Goal: Transaction & Acquisition: Purchase product/service

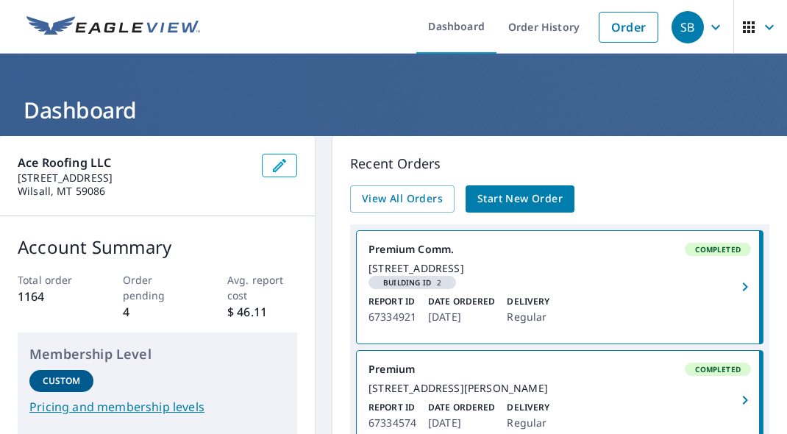
click at [514, 204] on span "Start New Order" at bounding box center [519, 199] width 85 height 18
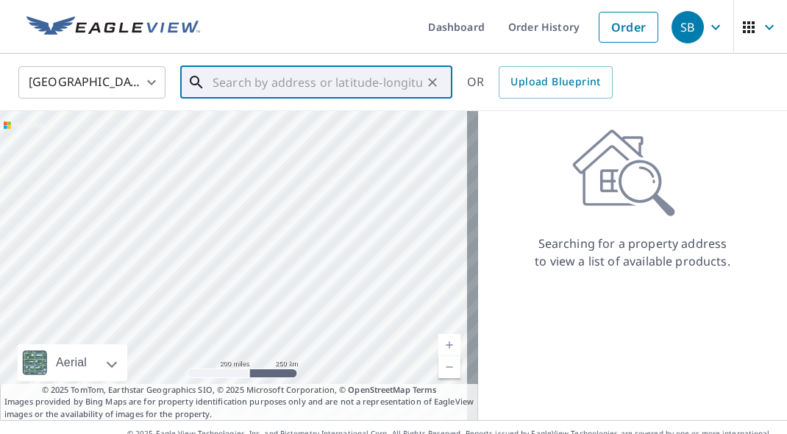
click at [302, 81] on input "text" at bounding box center [317, 82] width 210 height 41
paste input "[STREET_ADDRESS]"
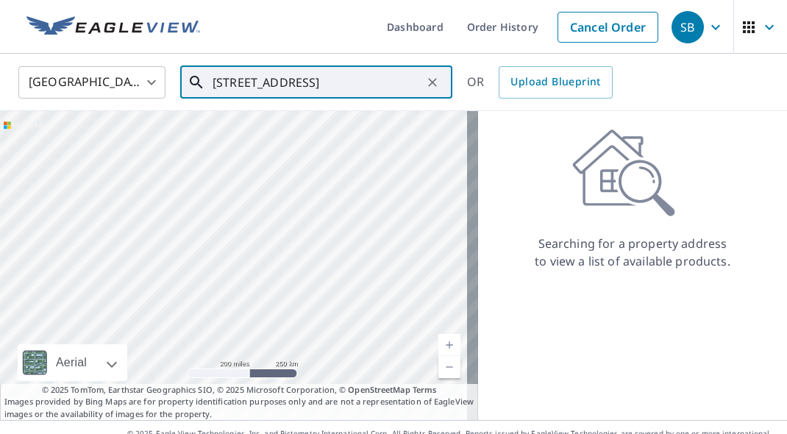
click at [386, 89] on input "[STREET_ADDRESS]" at bounding box center [317, 82] width 210 height 41
click at [337, 136] on p "[GEOGRAPHIC_DATA]" at bounding box center [325, 141] width 231 height 15
type input "[STREET_ADDRESS][PERSON_NAME]"
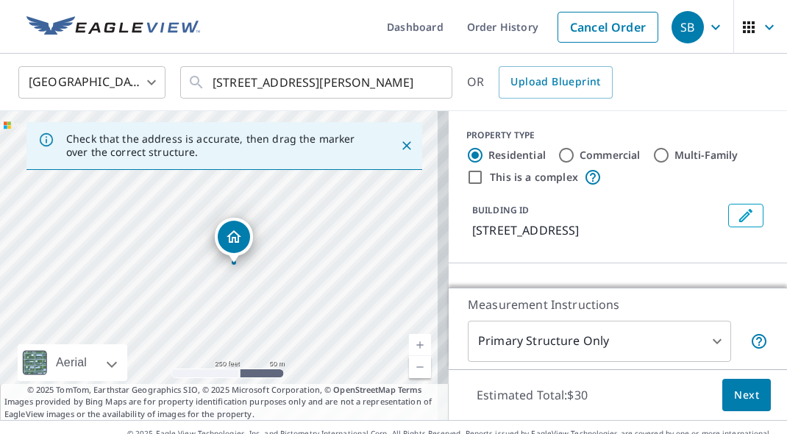
click at [734, 396] on span "Next" at bounding box center [746, 395] width 25 height 18
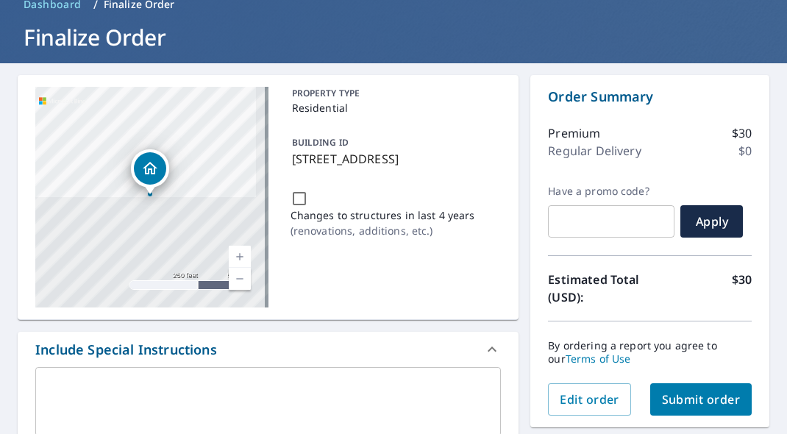
scroll to position [221, 0]
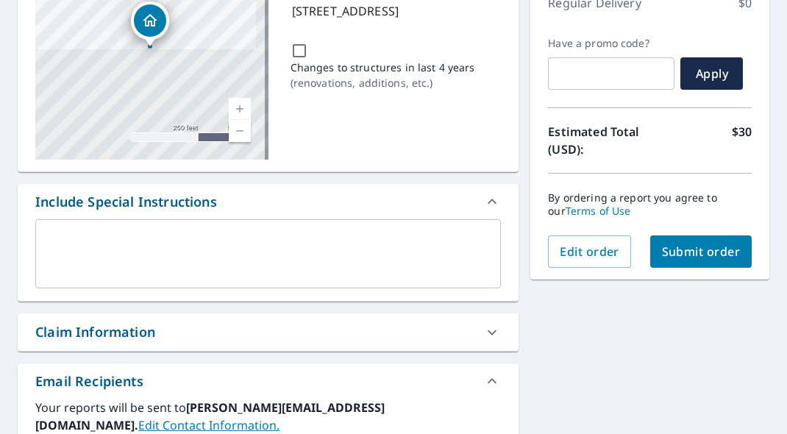
click at [283, 268] on textarea at bounding box center [268, 254] width 445 height 42
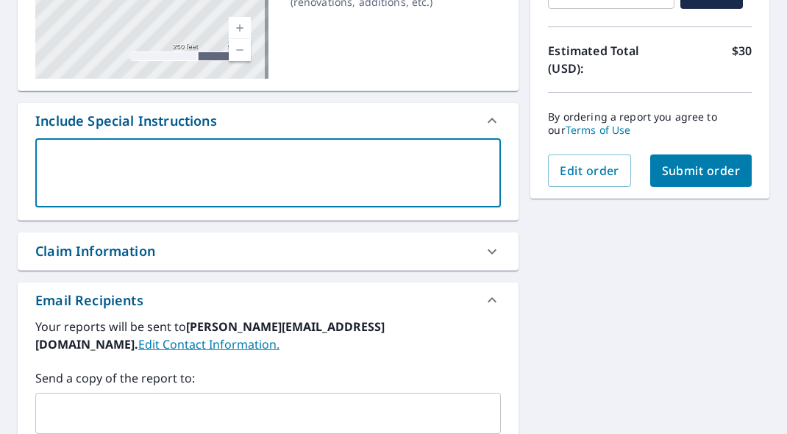
scroll to position [441, 0]
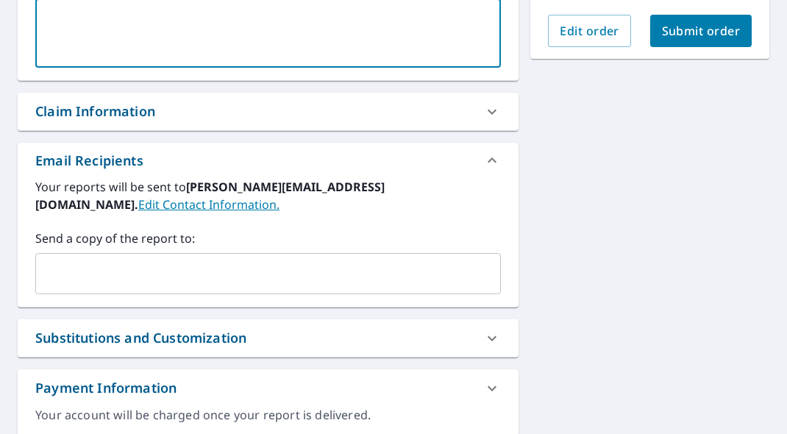
click at [252, 265] on input "text" at bounding box center [257, 274] width 430 height 28
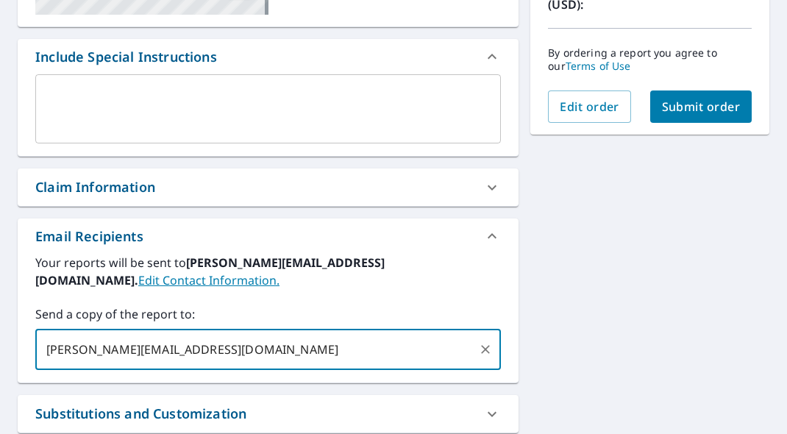
scroll to position [294, 0]
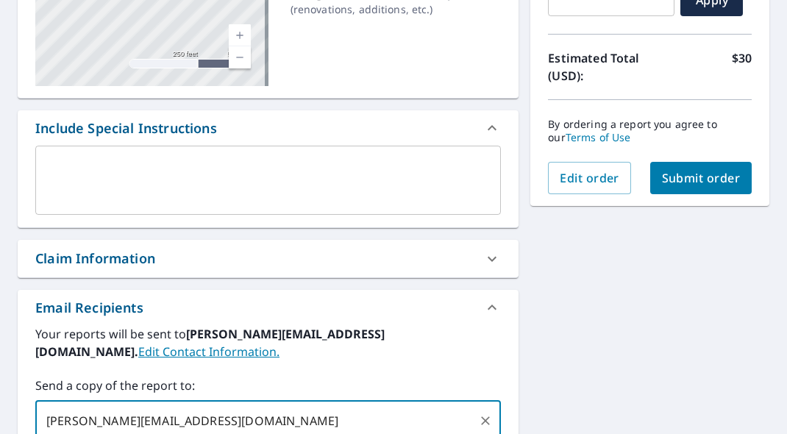
type input "[PERSON_NAME][EMAIL_ADDRESS][DOMAIN_NAME]"
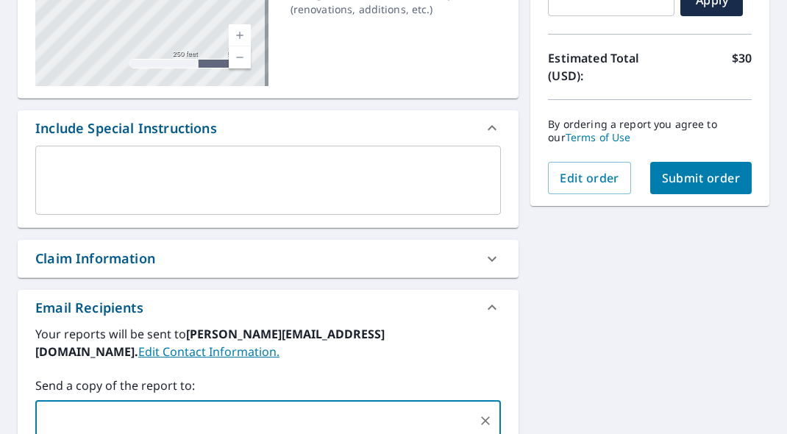
click at [701, 175] on span "Submit order" at bounding box center [701, 178] width 79 height 16
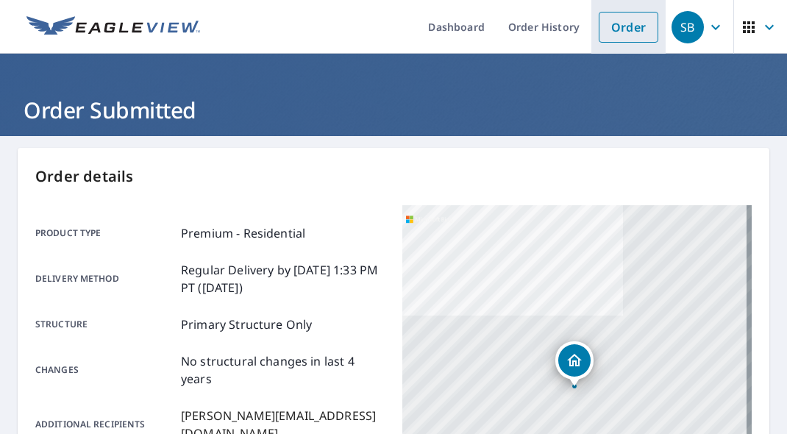
click at [623, 29] on link "Order" at bounding box center [628, 27] width 60 height 31
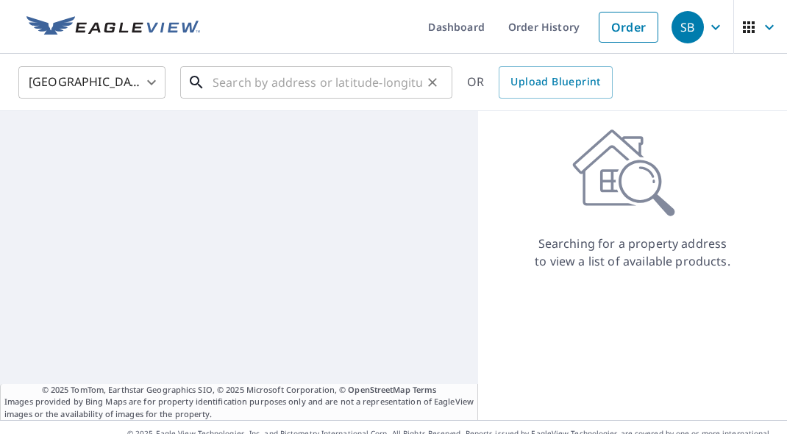
click at [359, 80] on input "text" at bounding box center [317, 82] width 210 height 41
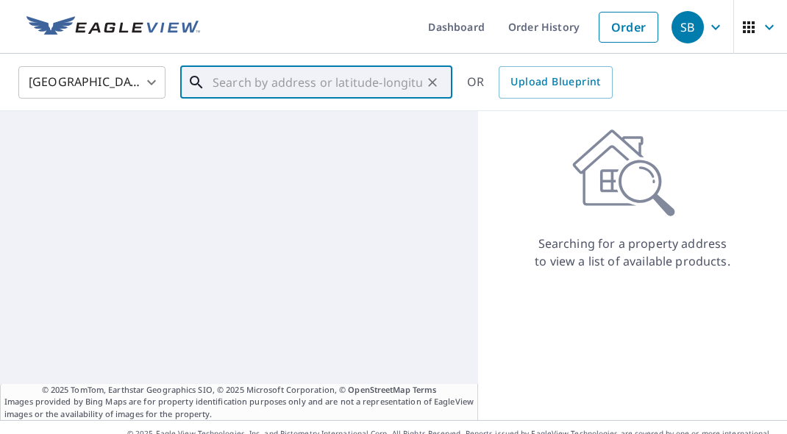
paste input "[STREET_ADDRESS][PERSON_NAME]"
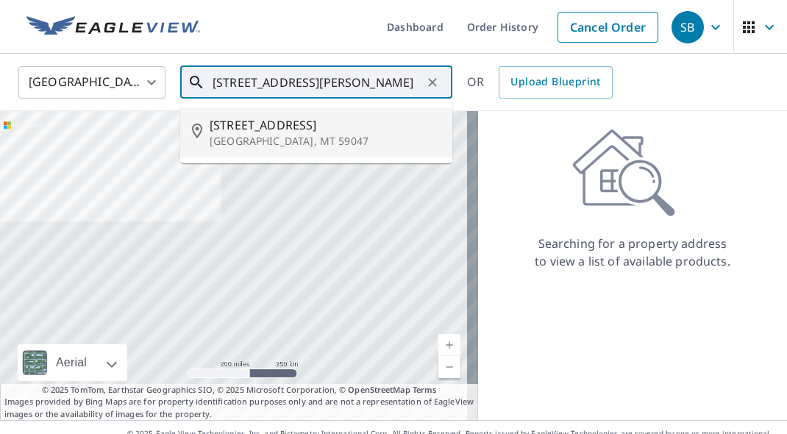
click at [284, 135] on p "[GEOGRAPHIC_DATA], MT 59047" at bounding box center [325, 141] width 231 height 15
type input "[STREET_ADDRESS][PERSON_NAME]"
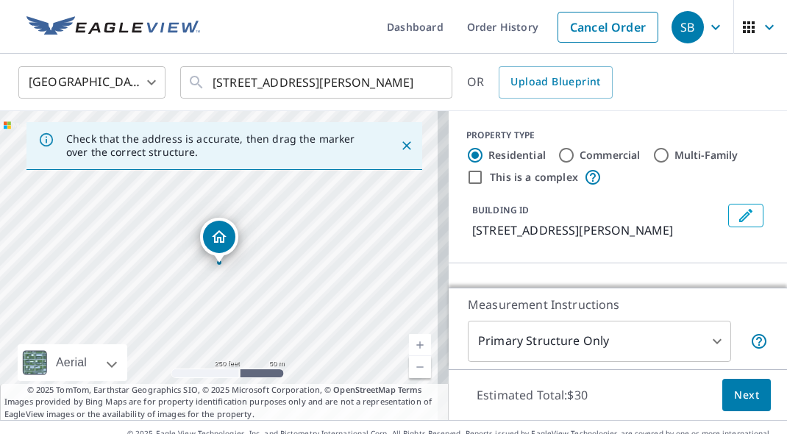
drag, startPoint x: 461, startPoint y: 228, endPoint x: 693, endPoint y: 248, distance: 233.2
click at [693, 248] on div "PROPERTY TYPE Residential Commercial Multi-Family This is a complex BUILDING ID…" at bounding box center [617, 187] width 338 height 152
copy p "[STREET_ADDRESS][PERSON_NAME]"
